Goal: Find specific page/section: Find specific page/section

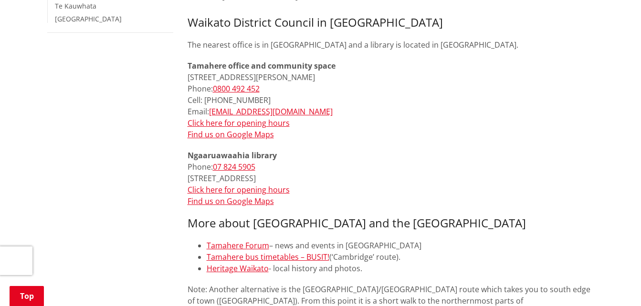
scroll to position [382, 0]
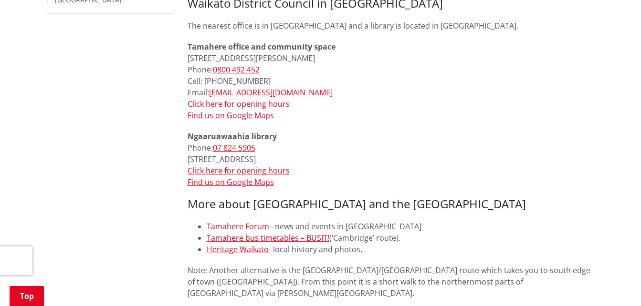
click at [233, 109] on link "Click here for opening hours" at bounding box center [239, 104] width 102 height 10
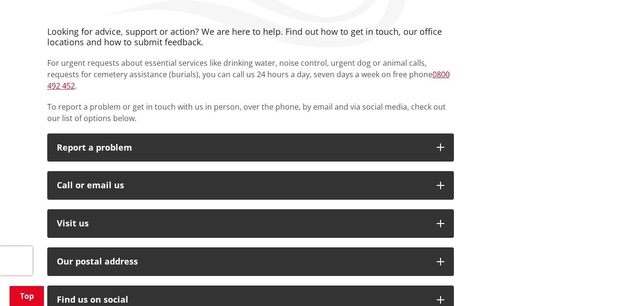
scroll to position [143, 0]
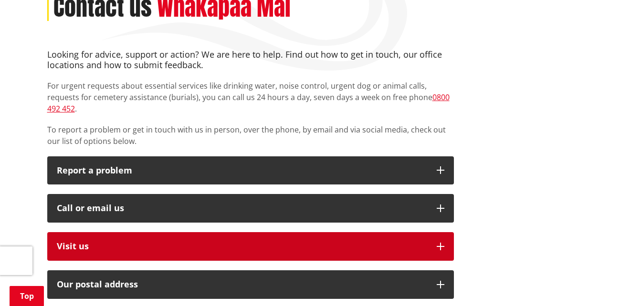
click at [133, 242] on p "Visit us" at bounding box center [242, 247] width 370 height 10
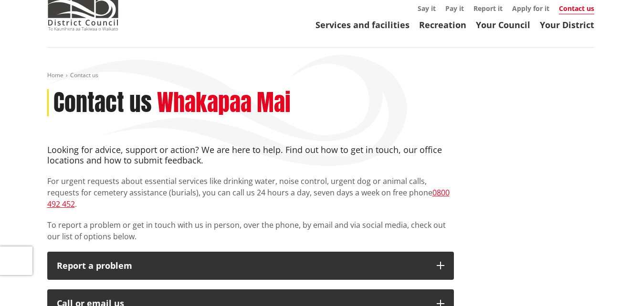
scroll to position [0, 0]
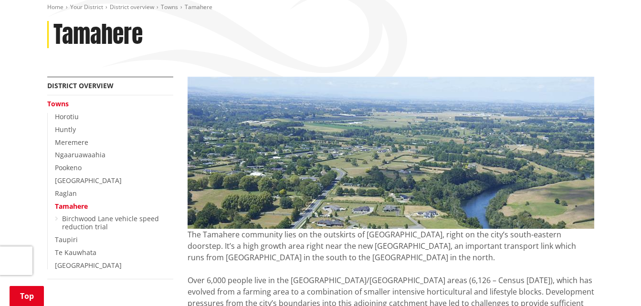
scroll to position [95, 0]
